Goal: Information Seeking & Learning: Learn about a topic

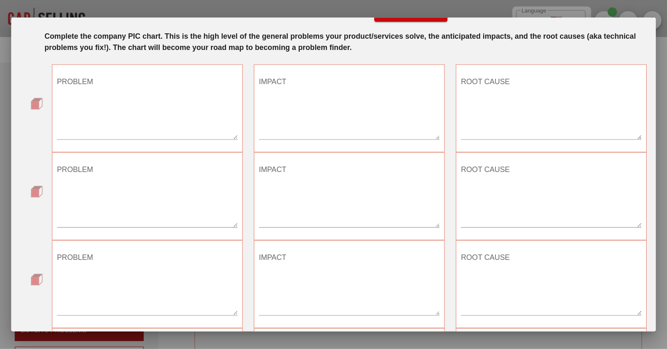
scroll to position [30, 0]
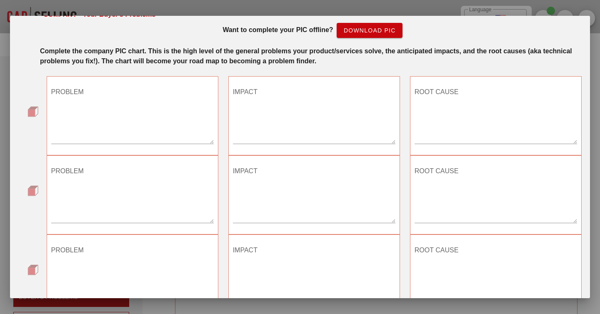
click at [381, 55] on strong "Complete the company PIC chart. This is the high level of the general problems …" at bounding box center [306, 56] width 532 height 17
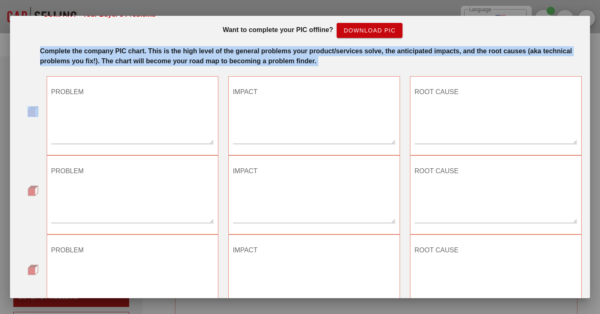
click at [381, 55] on strong "Complete the company PIC chart. This is the high level of the general problems …" at bounding box center [306, 56] width 532 height 17
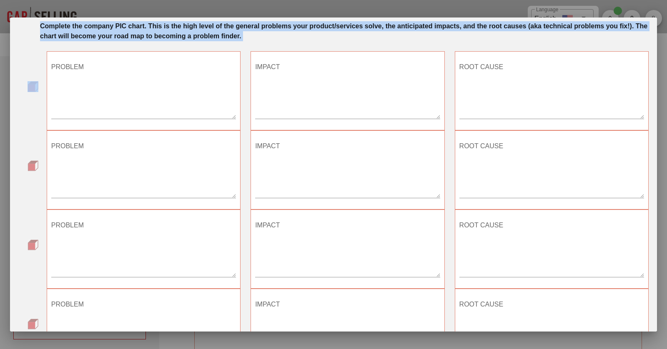
scroll to position [0, 0]
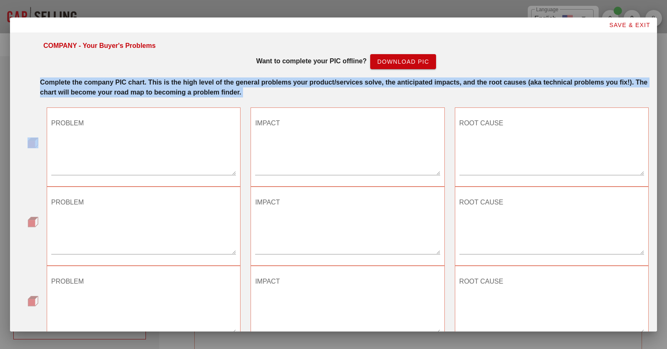
click at [144, 86] on strong "Complete the company PIC chart. This is the high level of the general problems …" at bounding box center [343, 87] width 607 height 17
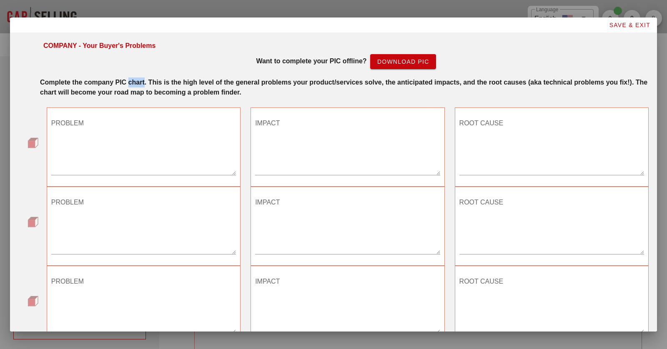
click at [144, 86] on strong "Complete the company PIC chart. This is the high level of the general problems …" at bounding box center [343, 87] width 607 height 17
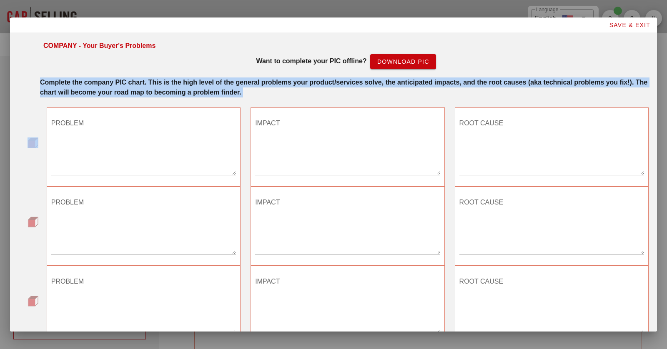
click at [144, 86] on strong "Complete the company PIC chart. This is the high level of the general problems …" at bounding box center [343, 87] width 607 height 17
click at [273, 87] on strong "Complete the company PIC chart. This is the high level of the general problems …" at bounding box center [343, 87] width 607 height 17
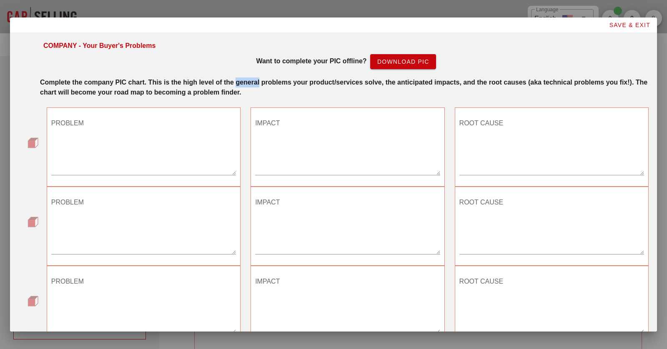
click at [273, 87] on strong "Complete the company PIC chart. This is the high level of the general problems …" at bounding box center [343, 87] width 607 height 17
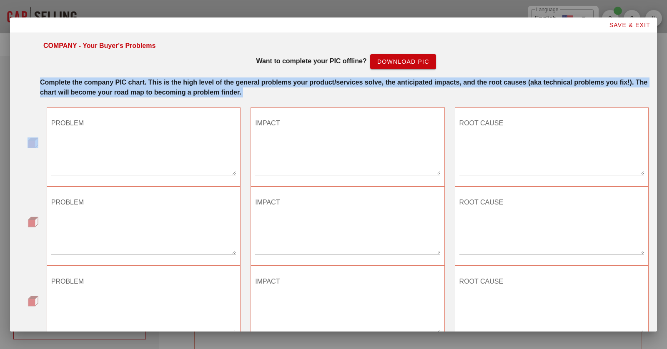
click at [273, 87] on strong "Complete the company PIC chart. This is the high level of the general problems …" at bounding box center [343, 87] width 607 height 17
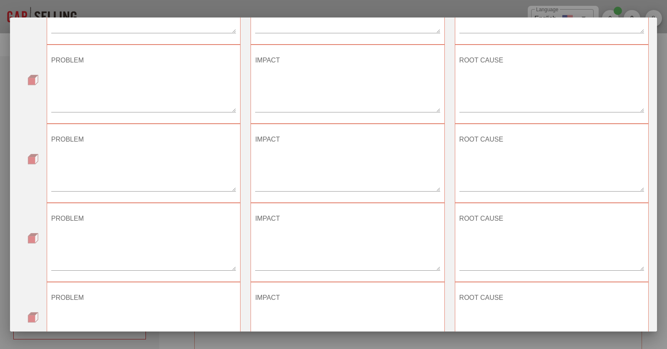
scroll to position [143, 0]
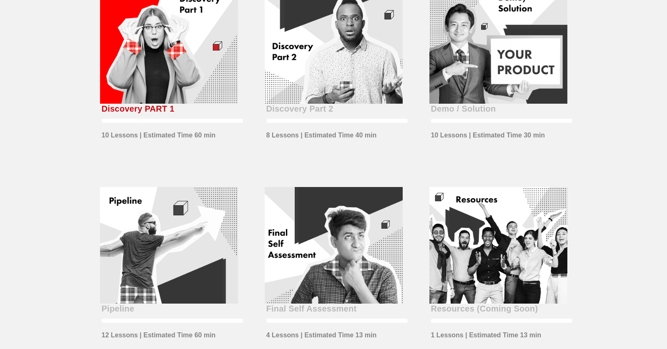
scroll to position [273, 0]
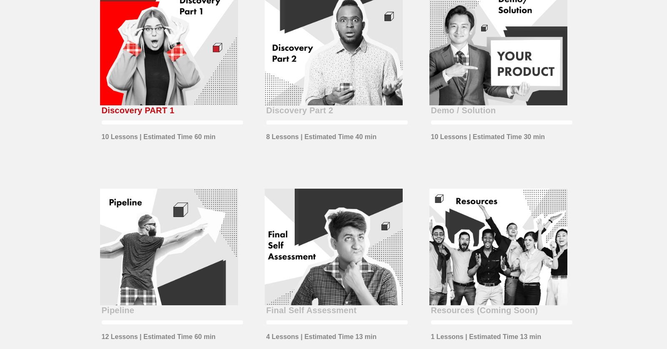
click at [166, 143] on div "Discovery PART 1 10 Lessons | Estimated Time 60 min" at bounding box center [169, 76] width 165 height 200
click at [175, 137] on div "10 Lessons | Estimated Time 60 min" at bounding box center [159, 135] width 114 height 14
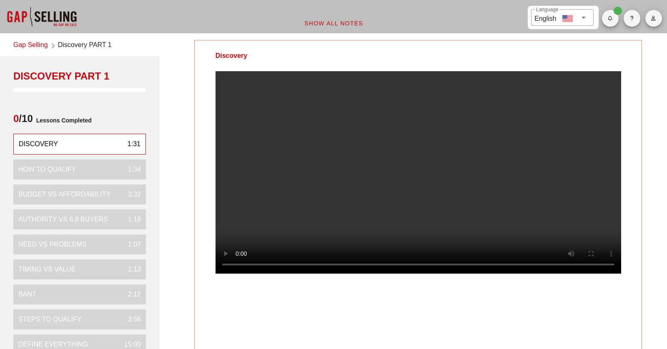
click at [427, 171] on video at bounding box center [417, 172] width 405 height 203
click at [398, 137] on video at bounding box center [417, 172] width 405 height 203
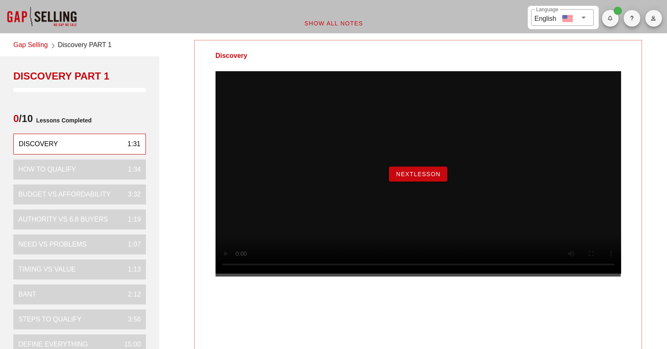
click at [420, 178] on span "NextLesson" at bounding box center [417, 174] width 45 height 7
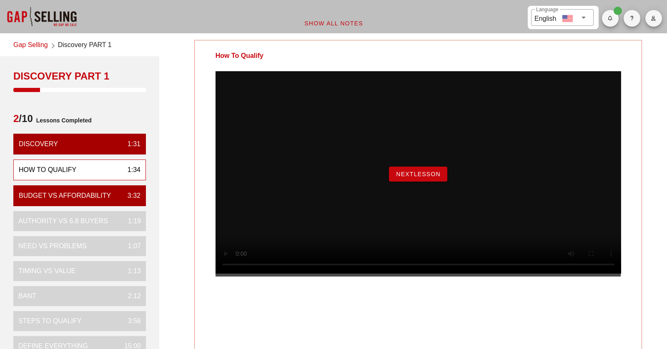
click at [414, 178] on span "NextLesson" at bounding box center [417, 174] width 45 height 7
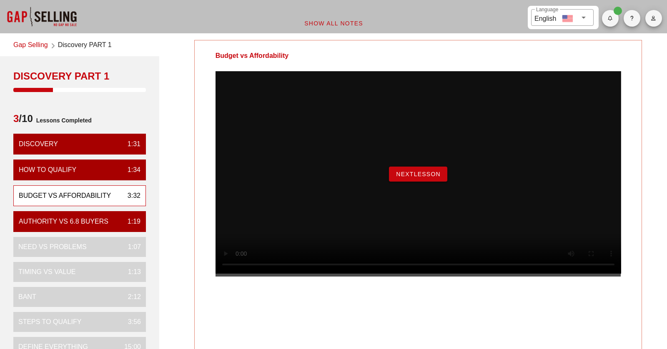
click at [403, 178] on span "NextLesson" at bounding box center [417, 174] width 45 height 7
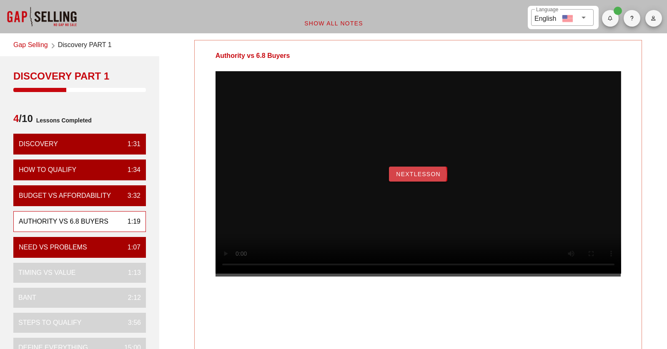
click at [418, 178] on span "NextLesson" at bounding box center [417, 174] width 45 height 7
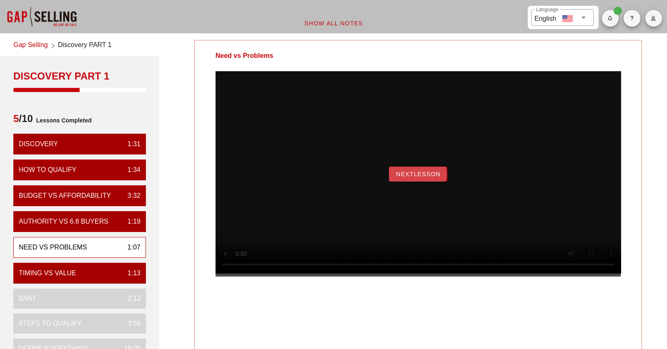
click at [431, 178] on span "NextLesson" at bounding box center [417, 174] width 45 height 7
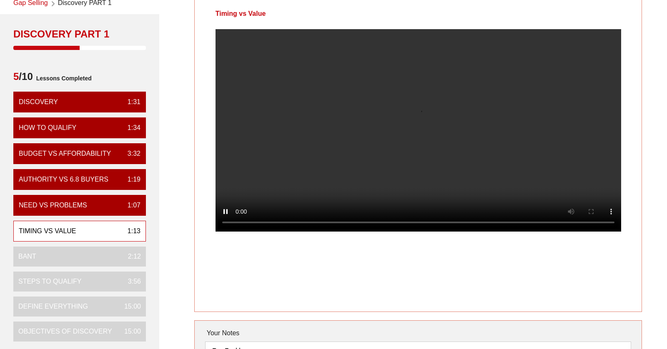
scroll to position [10, 0]
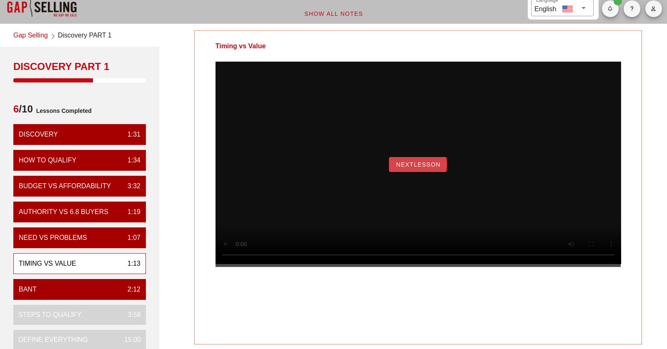
click at [428, 168] on span "NextLesson" at bounding box center [417, 164] width 45 height 7
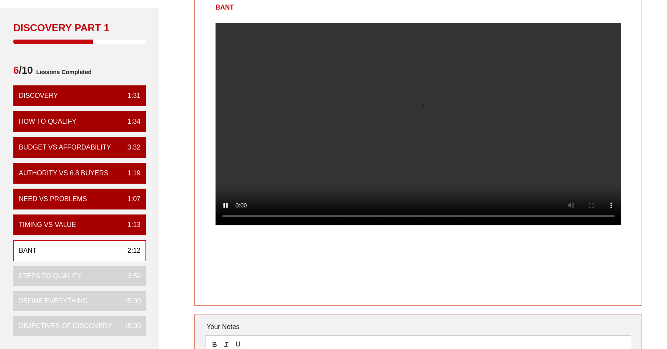
scroll to position [47, 0]
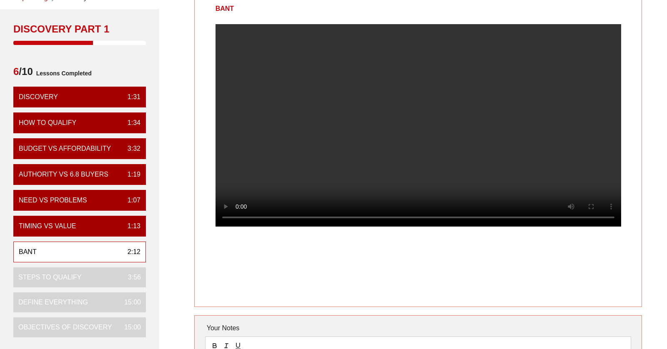
click at [393, 157] on video at bounding box center [417, 125] width 405 height 203
click at [321, 80] on video at bounding box center [417, 125] width 405 height 203
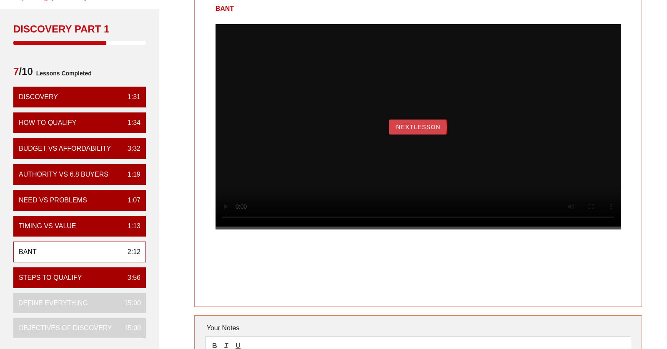
click at [418, 130] on span "NextLesson" at bounding box center [417, 127] width 45 height 7
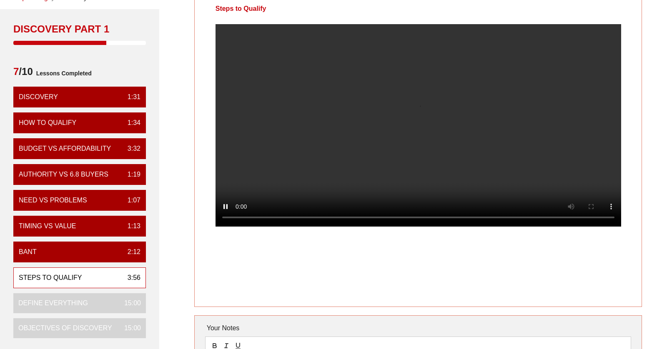
scroll to position [0, 0]
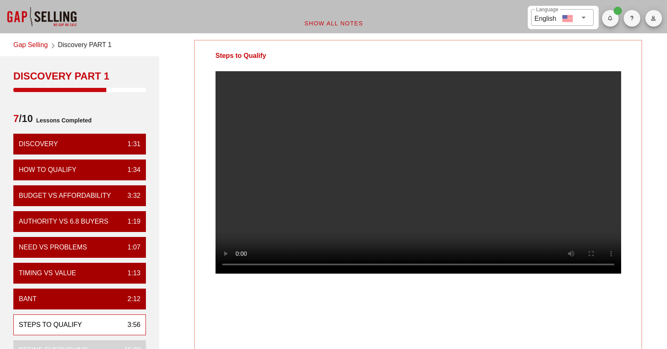
click at [308, 216] on video at bounding box center [417, 172] width 405 height 203
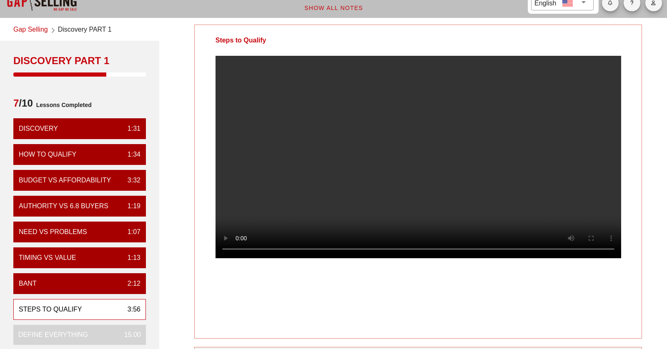
scroll to position [17, 0]
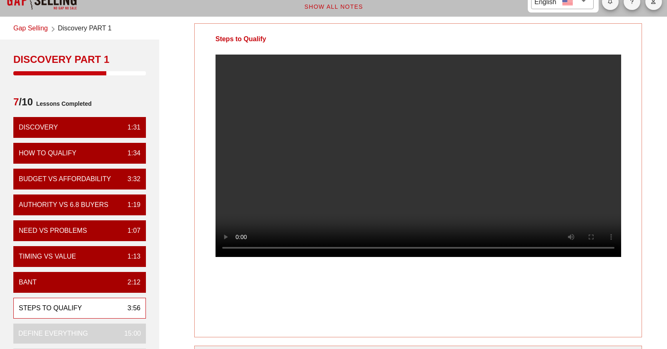
click at [316, 218] on video at bounding box center [417, 156] width 405 height 203
click at [319, 211] on video at bounding box center [417, 156] width 405 height 203
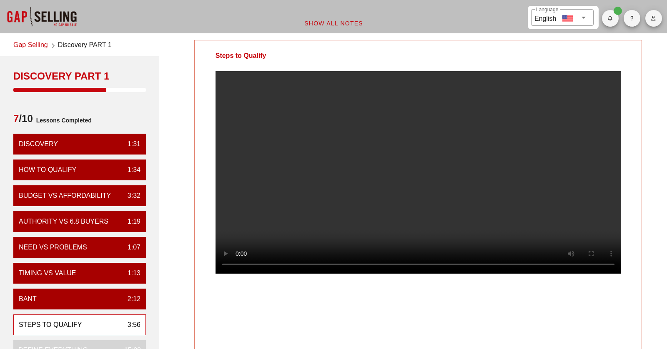
click at [377, 150] on video at bounding box center [417, 172] width 405 height 203
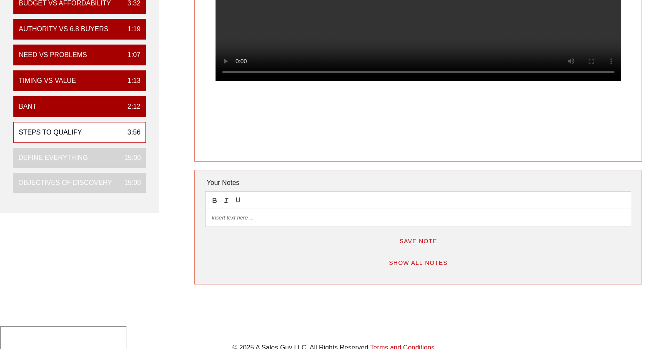
scroll to position [193, 0]
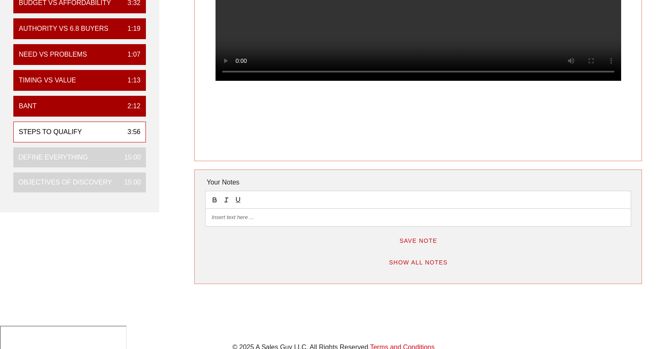
click at [313, 214] on p at bounding box center [418, 218] width 413 height 8
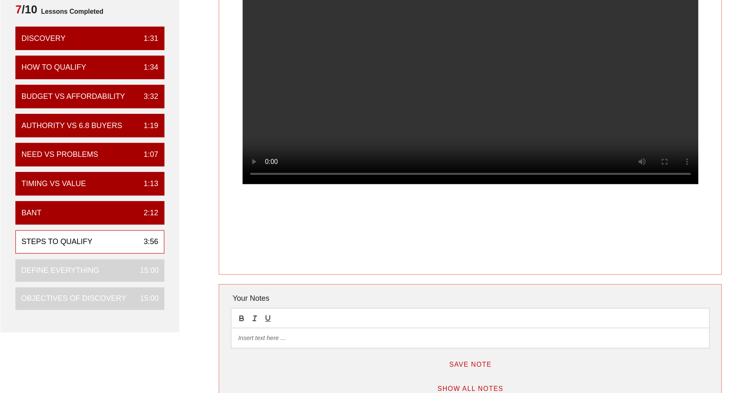
scroll to position [110, 0]
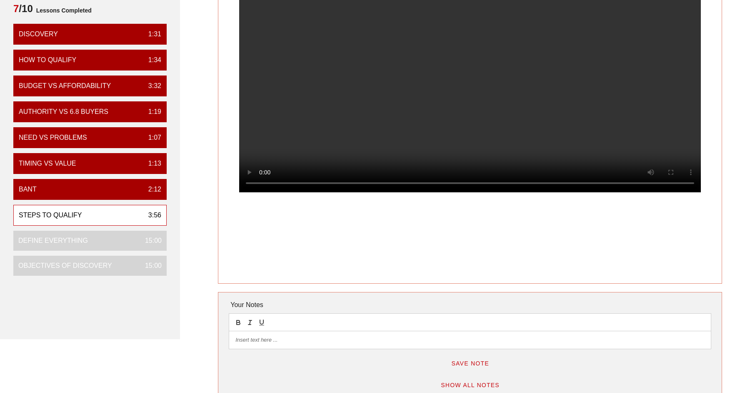
click at [296, 335] on div at bounding box center [470, 340] width 482 height 18
click at [235, 342] on p "Does a problem exist that my solution can solve" at bounding box center [469, 340] width 469 height 8
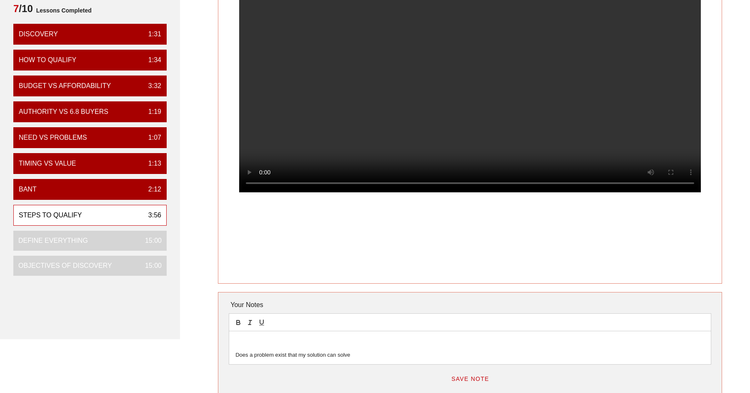
click at [253, 331] on div "Does a problem exist that my solution can solve" at bounding box center [470, 347] width 482 height 33
click at [235, 349] on div "New qualifications: Does a problem exist that my solution can solve" at bounding box center [470, 347] width 482 height 33
click at [371, 349] on li "Does a problem exist that my solution can solve" at bounding box center [474, 355] width 461 height 8
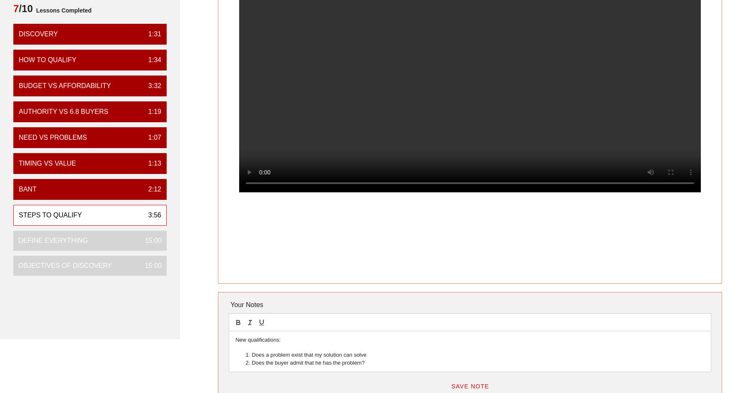
click at [388, 349] on li "Does a problem exist that my solution can solve" at bounding box center [474, 355] width 461 height 8
click at [374, 349] on li "Does the buyer admit that he has the problem?" at bounding box center [474, 363] width 461 height 8
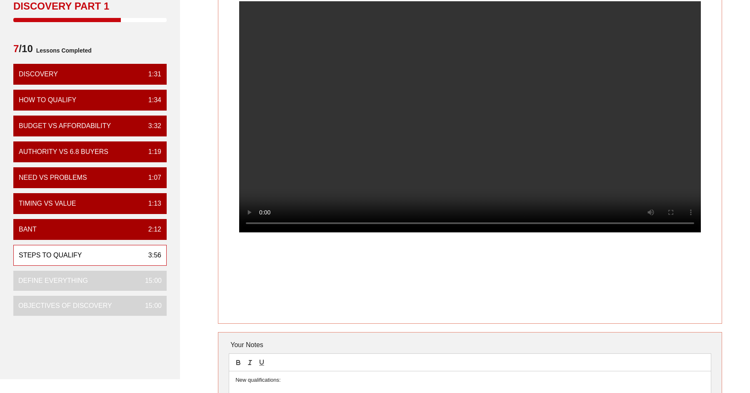
scroll to position [69, 0]
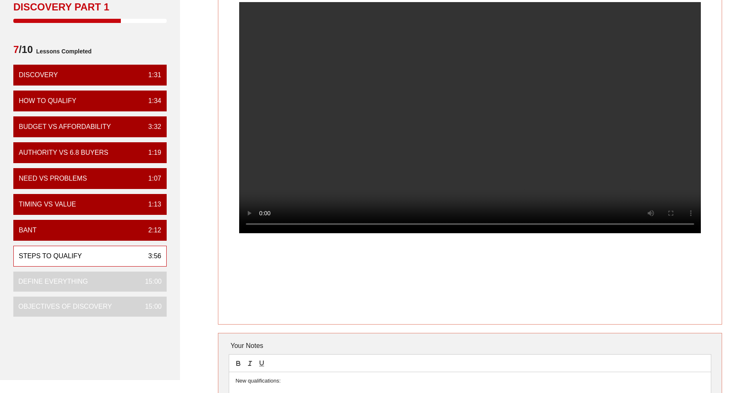
click at [412, 136] on video at bounding box center [470, 117] width 462 height 231
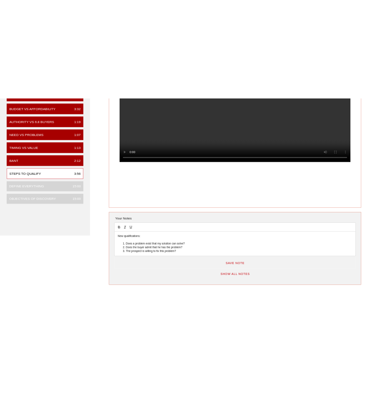
scroll to position [174, 0]
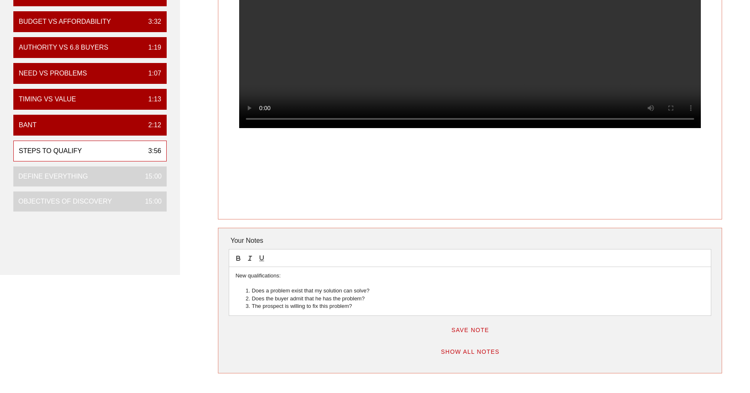
click at [372, 308] on li "The prospect is willing to fix this problem?" at bounding box center [474, 306] width 461 height 8
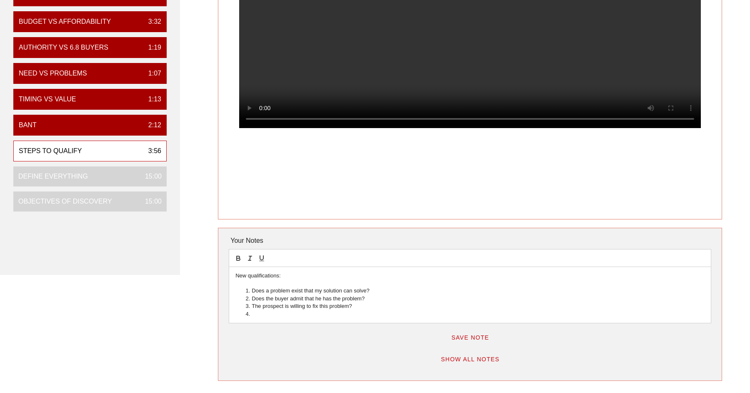
click at [473, 73] on video at bounding box center [470, 12] width 462 height 231
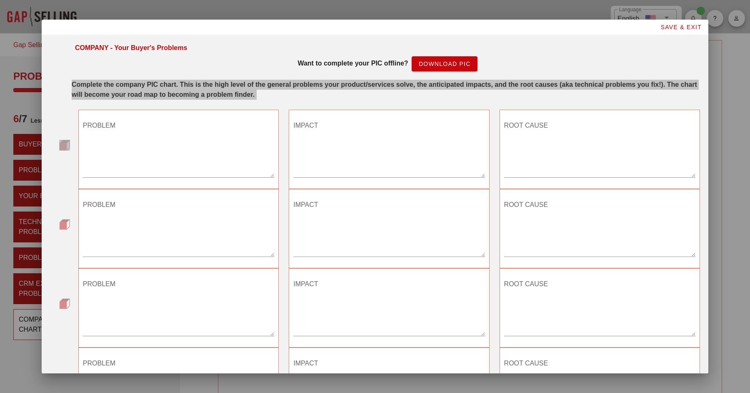
scroll to position [143, 0]
